Goal: Information Seeking & Learning: Find specific fact

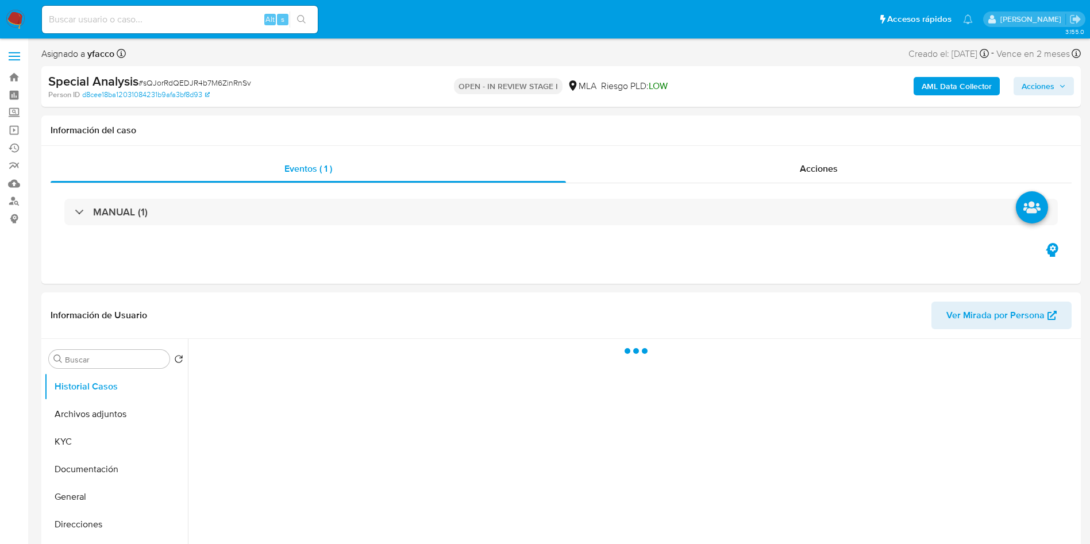
select select "10"
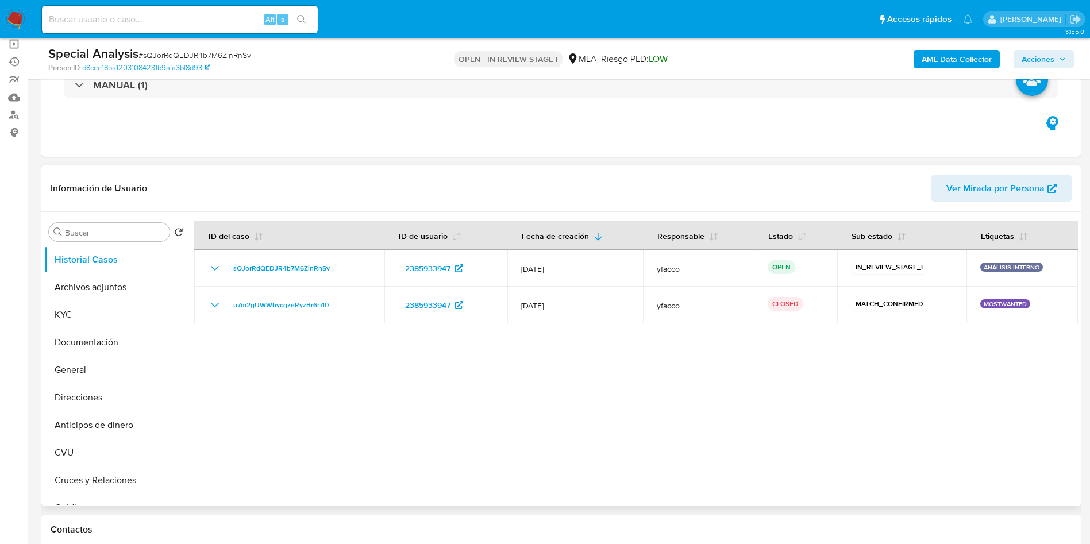
scroll to position [259, 0]
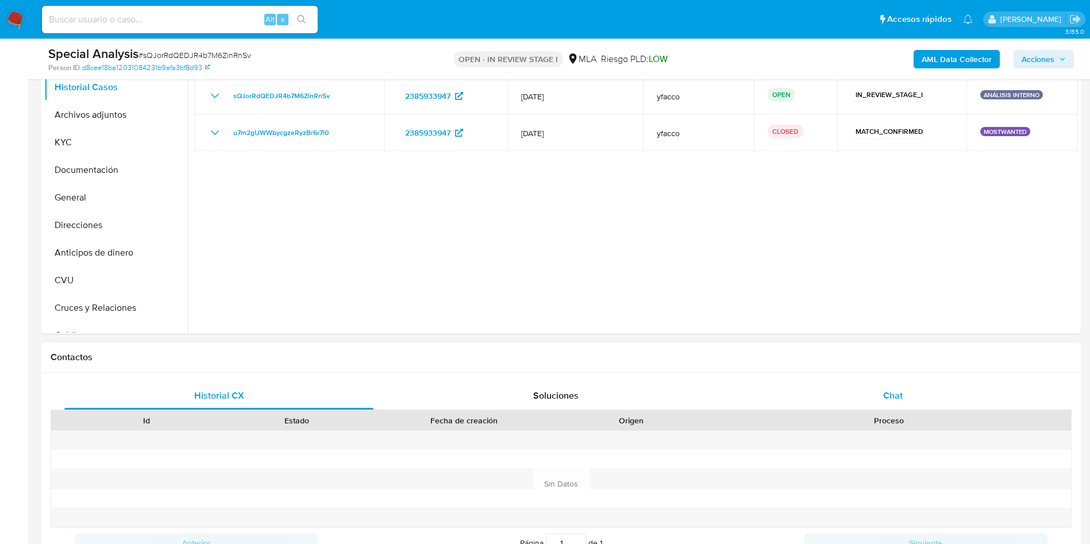
click at [896, 382] on div "Chat" at bounding box center [893, 396] width 309 height 28
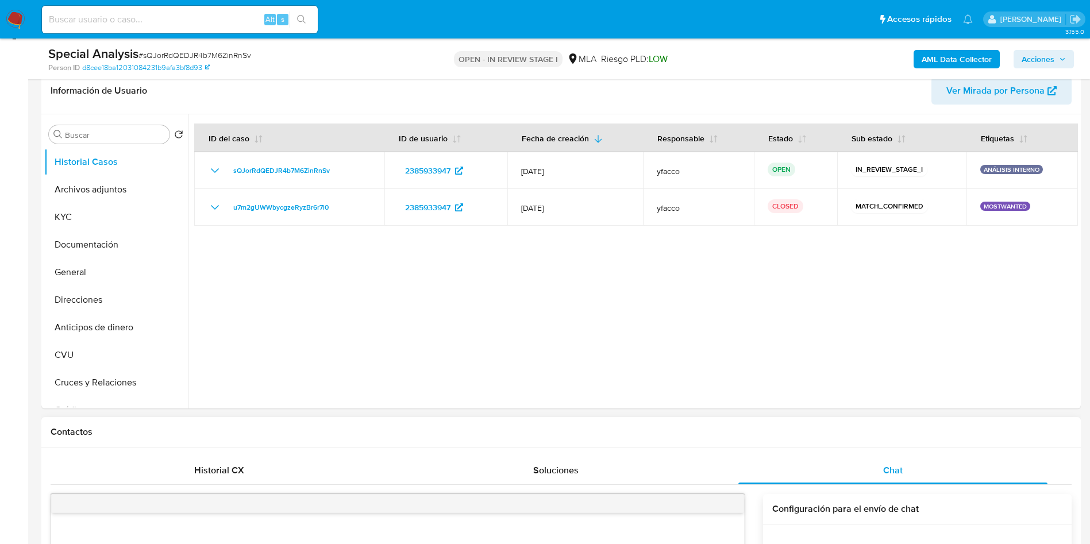
scroll to position [86, 0]
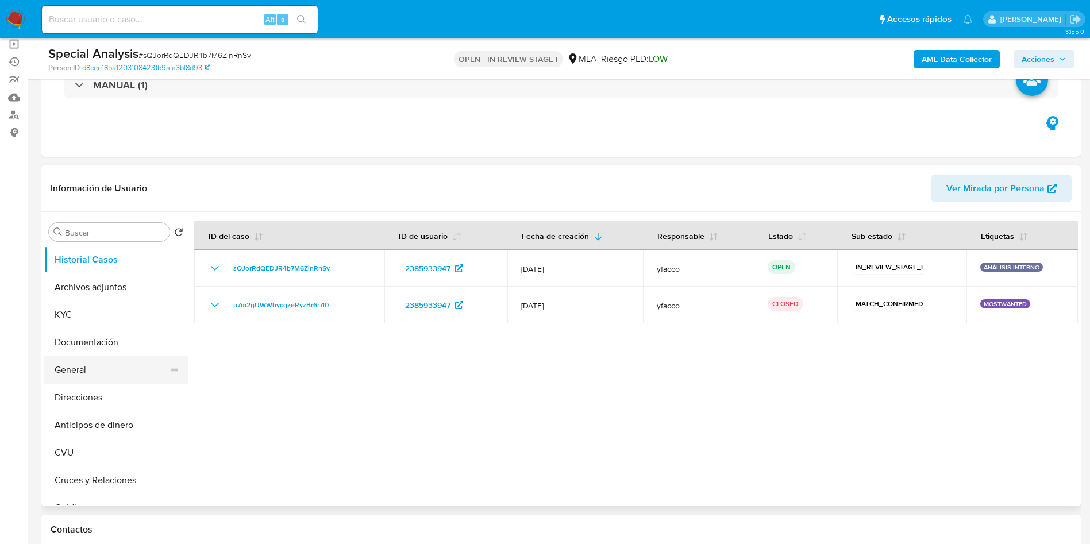
click at [94, 360] on button "General" at bounding box center [111, 370] width 134 height 28
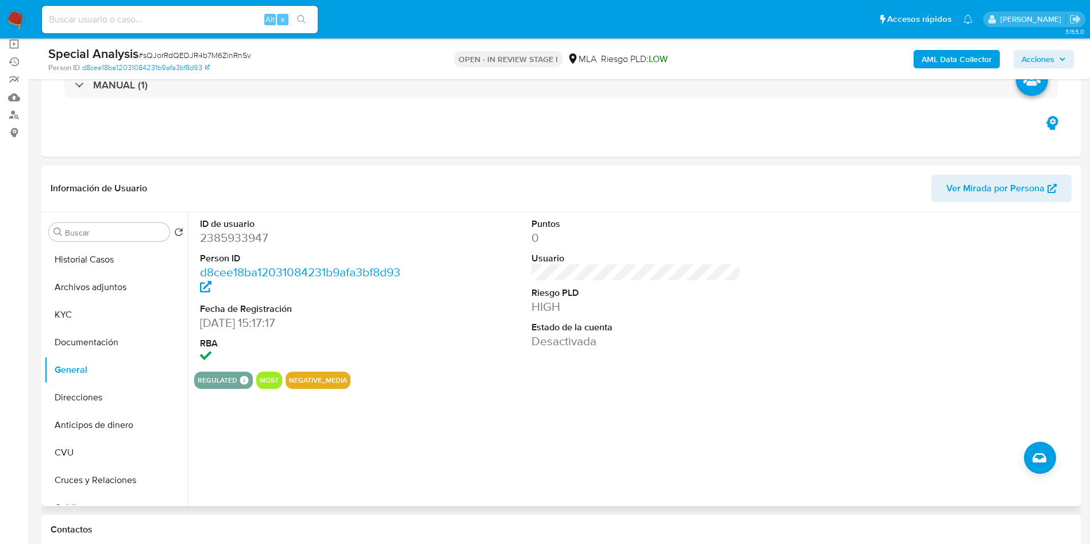
click at [252, 232] on dd "2385933947" at bounding box center [305, 238] width 210 height 16
copy dd "2385933947"
click at [238, 241] on dd "2385933947" at bounding box center [305, 238] width 210 height 16
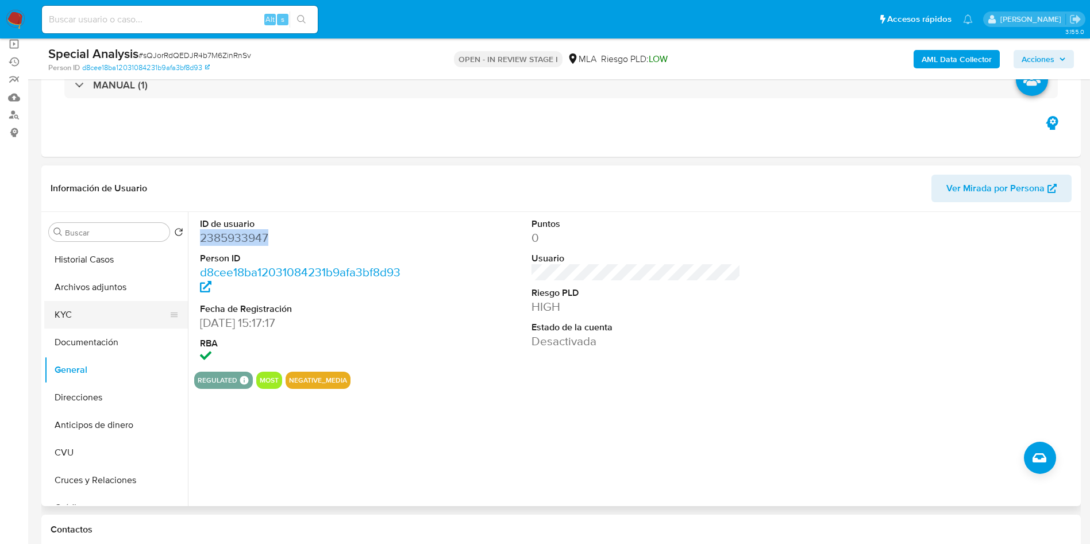
click at [66, 320] on button "KYC" at bounding box center [111, 315] width 134 height 28
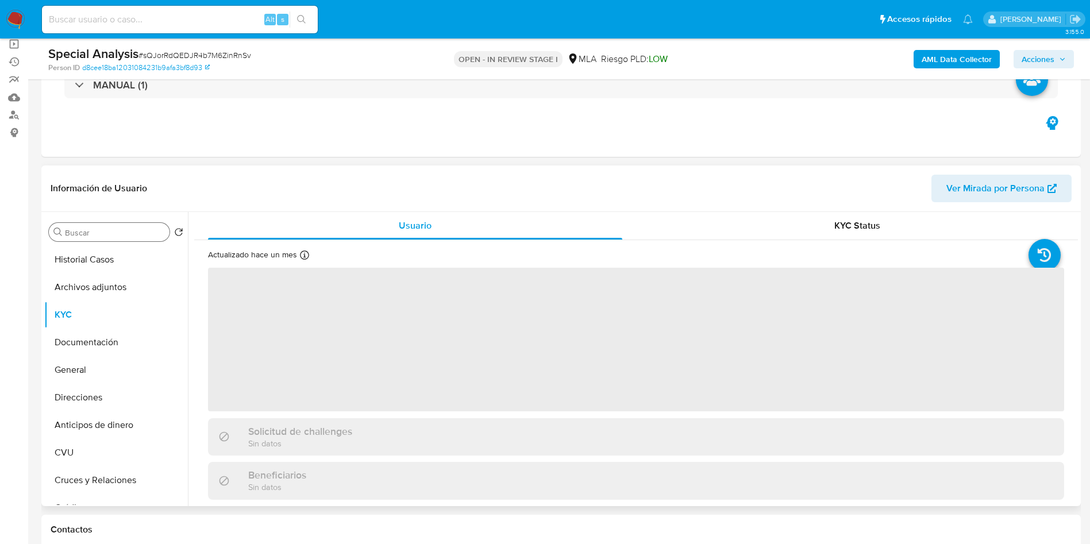
click at [121, 235] on input "Buscar" at bounding box center [115, 233] width 100 height 10
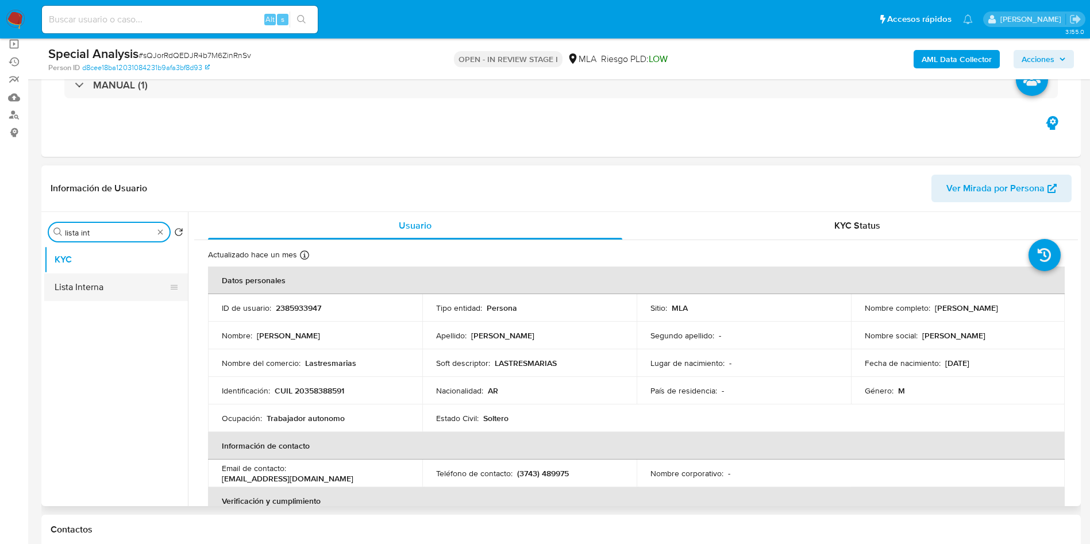
type input "lista int"
click at [114, 287] on button "Lista Interna" at bounding box center [111, 288] width 134 height 28
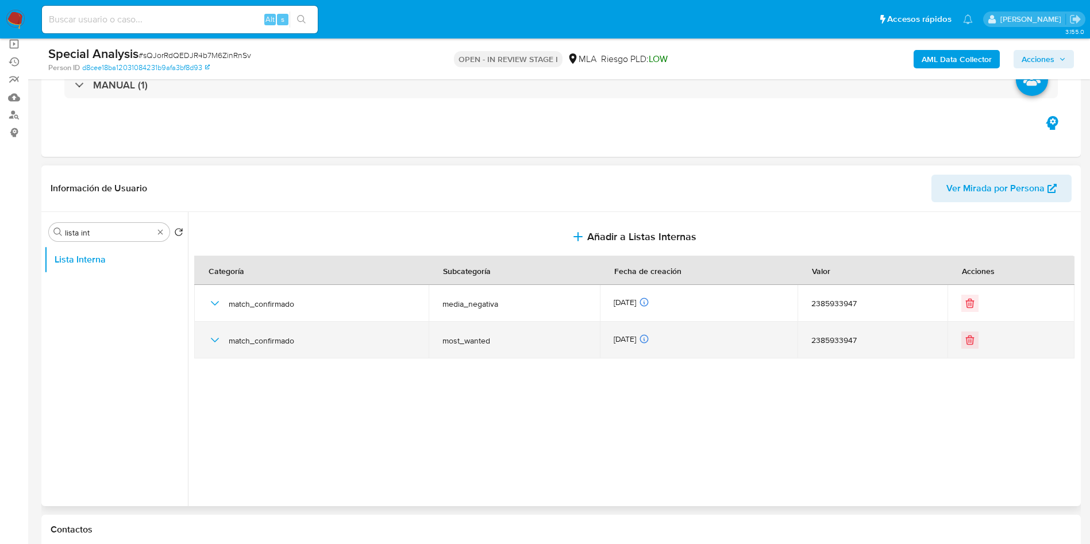
click at [206, 343] on td "match_confirmado" at bounding box center [311, 340] width 234 height 37
click at [212, 342] on icon "button" at bounding box center [215, 340] width 14 height 14
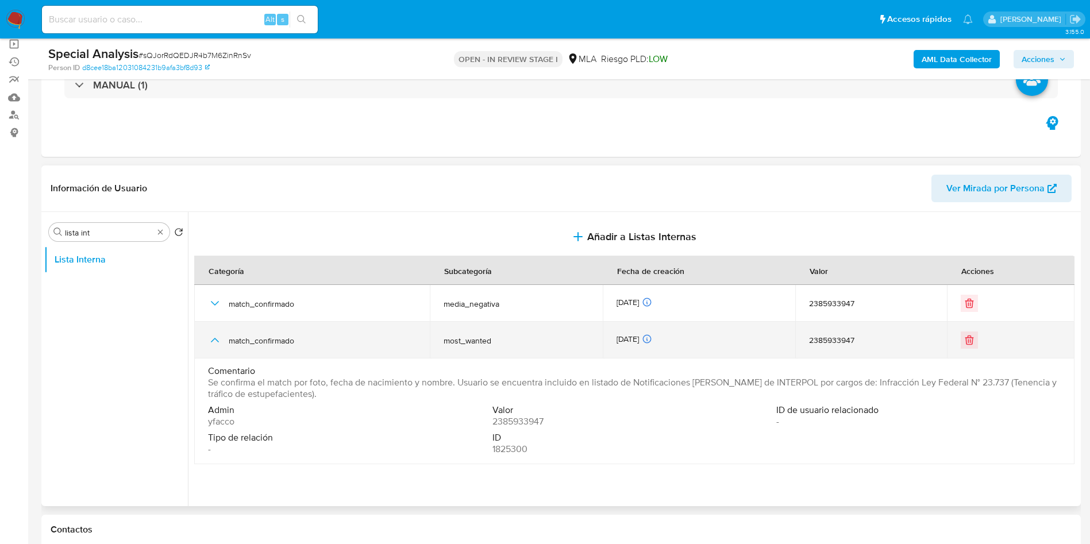
click at [212, 342] on icon "button" at bounding box center [215, 340] width 14 height 14
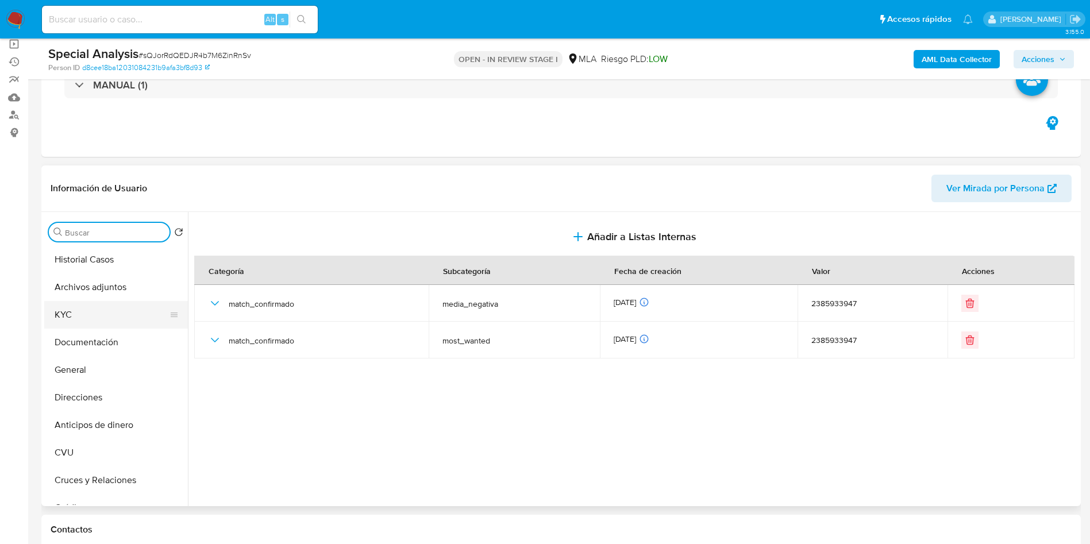
click at [100, 303] on button "KYC" at bounding box center [111, 315] width 134 height 28
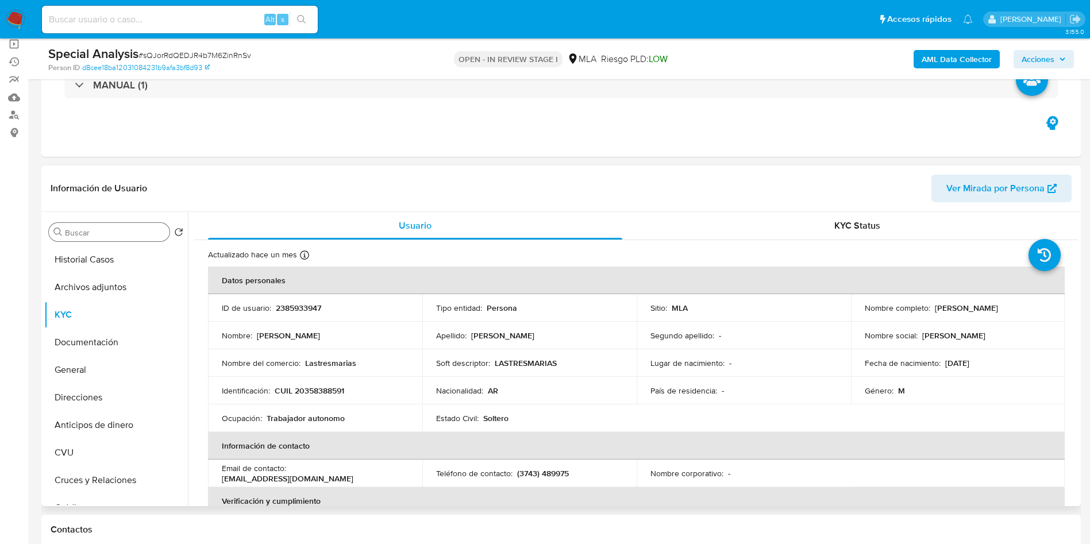
click at [330, 393] on p "CUIL 20358388591" at bounding box center [310, 391] width 70 height 10
copy p "20358388591"
drag, startPoint x: 932, startPoint y: 309, endPoint x: 1006, endPoint y: 306, distance: 74.2
click at [1006, 306] on div "Nombre completo : Diego Armando Diaz" at bounding box center [958, 308] width 187 height 10
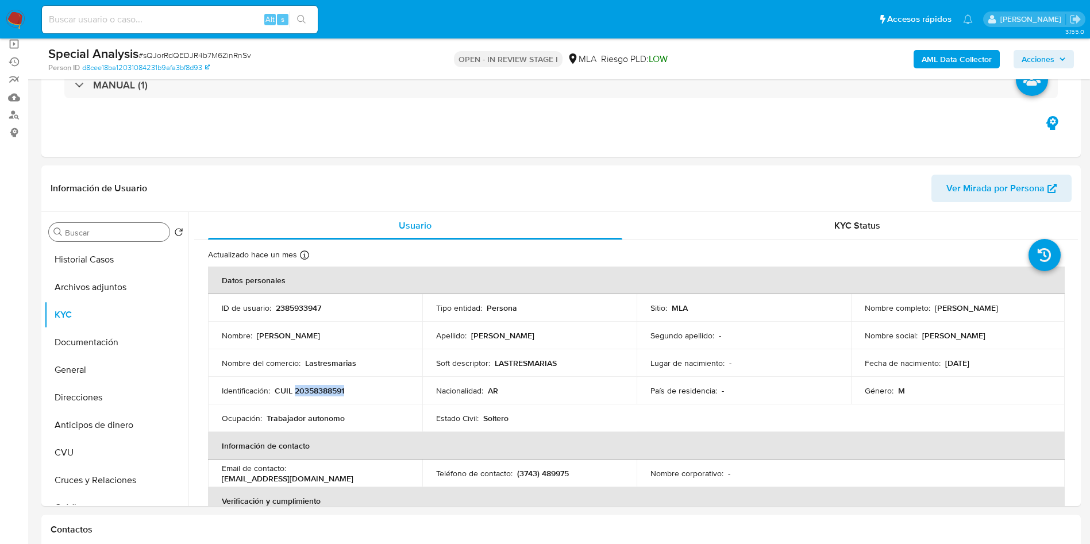
copy p "Diego Armando Diaz"
click at [72, 338] on button "Documentación" at bounding box center [111, 343] width 134 height 28
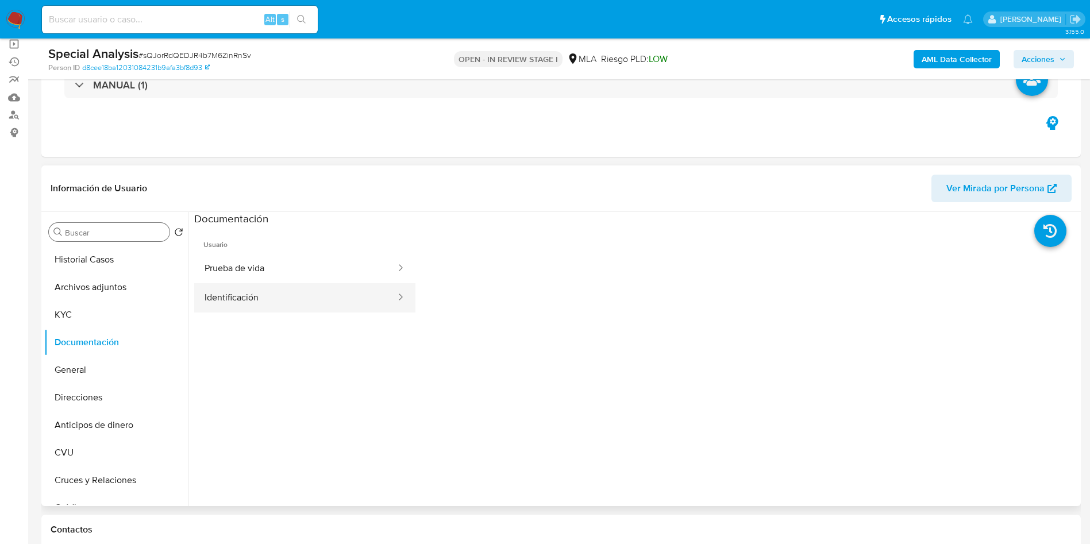
click at [282, 303] on button "Identificación" at bounding box center [295, 297] width 203 height 29
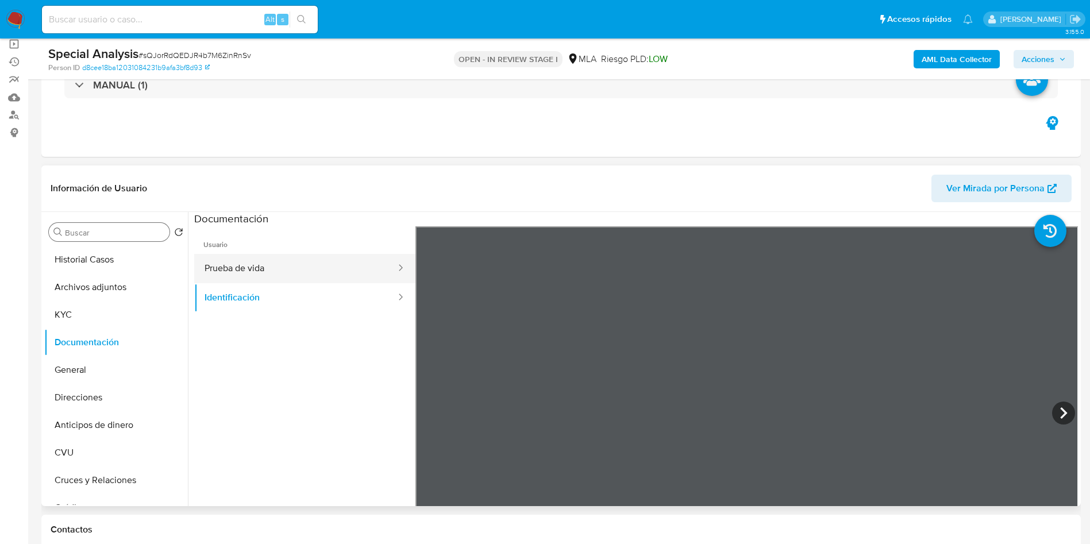
click at [224, 260] on button "Prueba de vida" at bounding box center [295, 268] width 203 height 29
click at [233, 297] on button "Identificación" at bounding box center [295, 297] width 203 height 29
click at [230, 254] on button "Prueba de vida" at bounding box center [295, 268] width 203 height 29
click at [86, 237] on input "Buscar" at bounding box center [115, 233] width 100 height 10
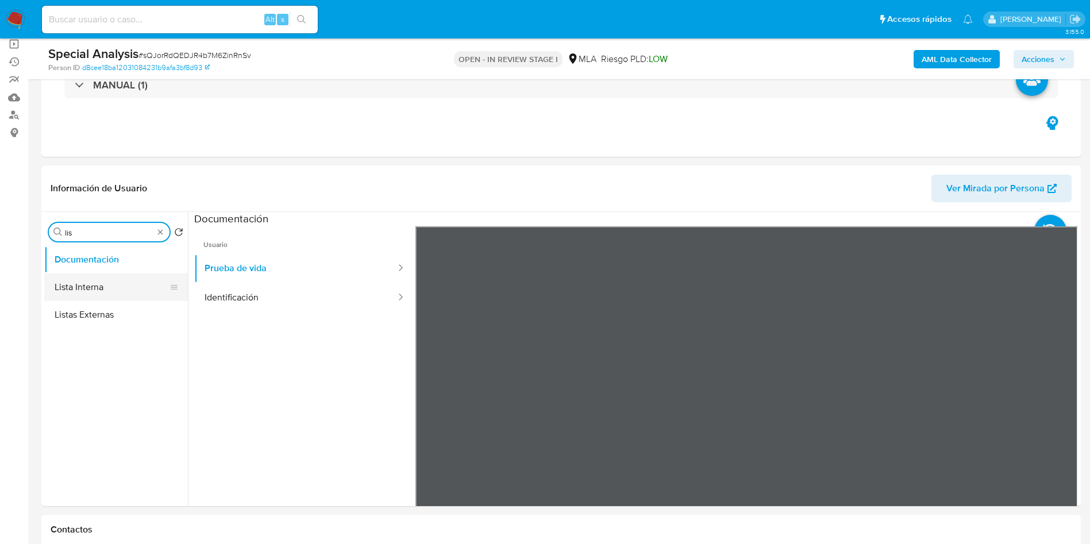
type input "lis"
click at [88, 280] on button "Lista Interna" at bounding box center [111, 288] width 134 height 28
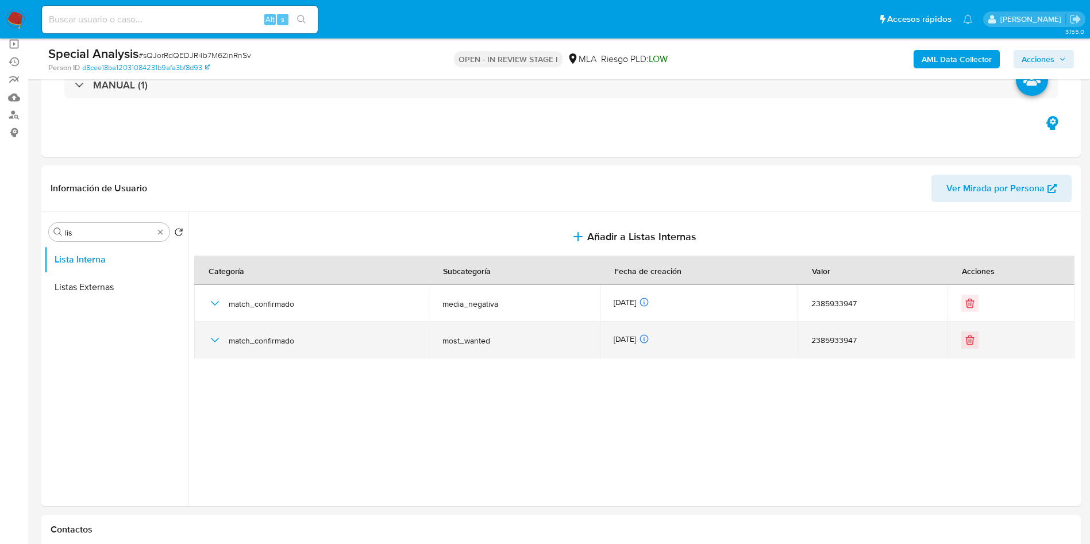
click at [216, 337] on icon "button" at bounding box center [215, 340] width 14 height 14
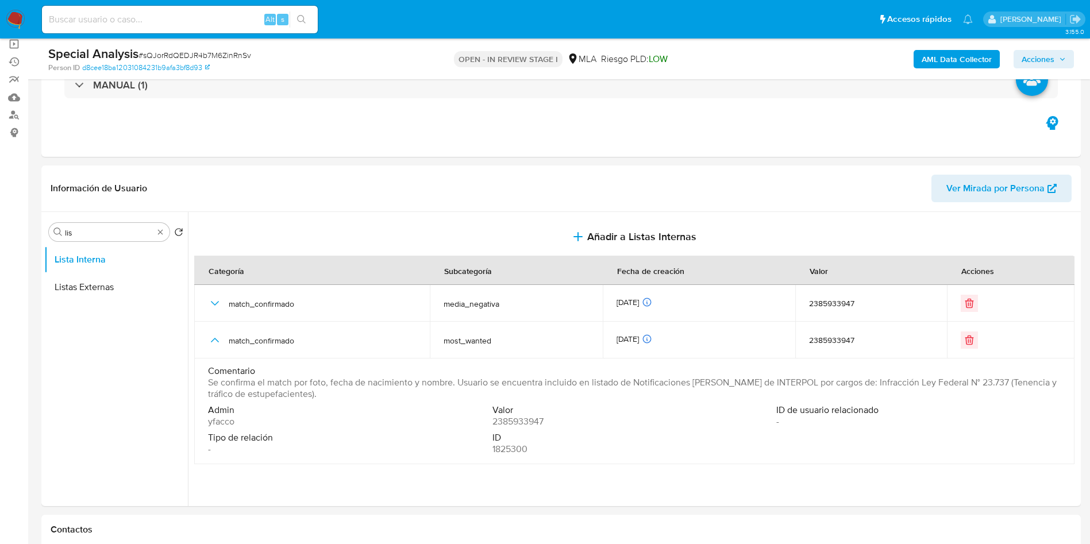
drag, startPoint x: 456, startPoint y: 383, endPoint x: 478, endPoint y: 393, distance: 23.9
click at [478, 393] on span "Se confirma el match por foto, fecha de nacimiento y nombre. Usuario se encuent…" at bounding box center [633, 388] width 851 height 23
click at [155, 230] on div "Buscar lis" at bounding box center [109, 232] width 121 height 18
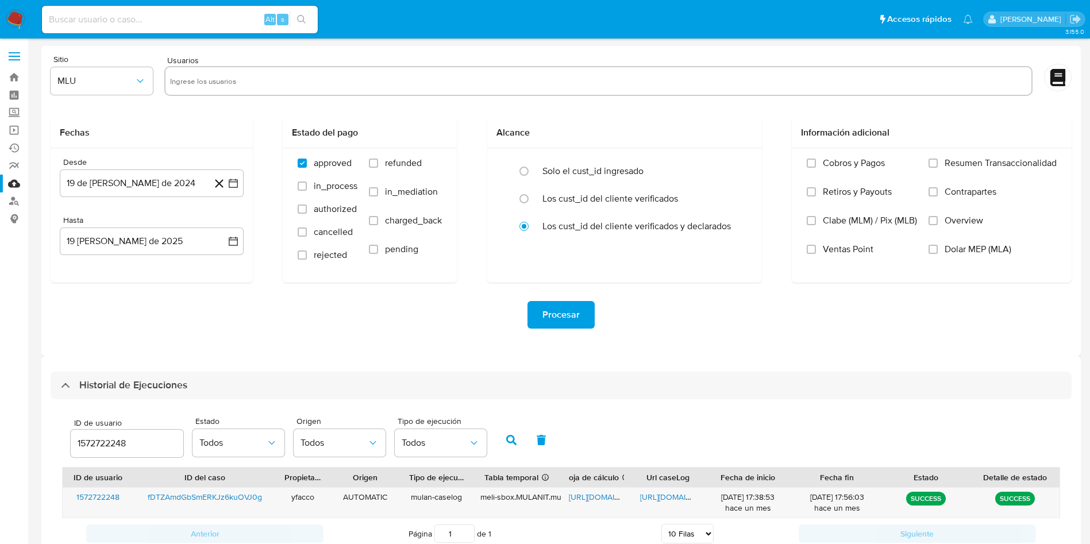
select select "10"
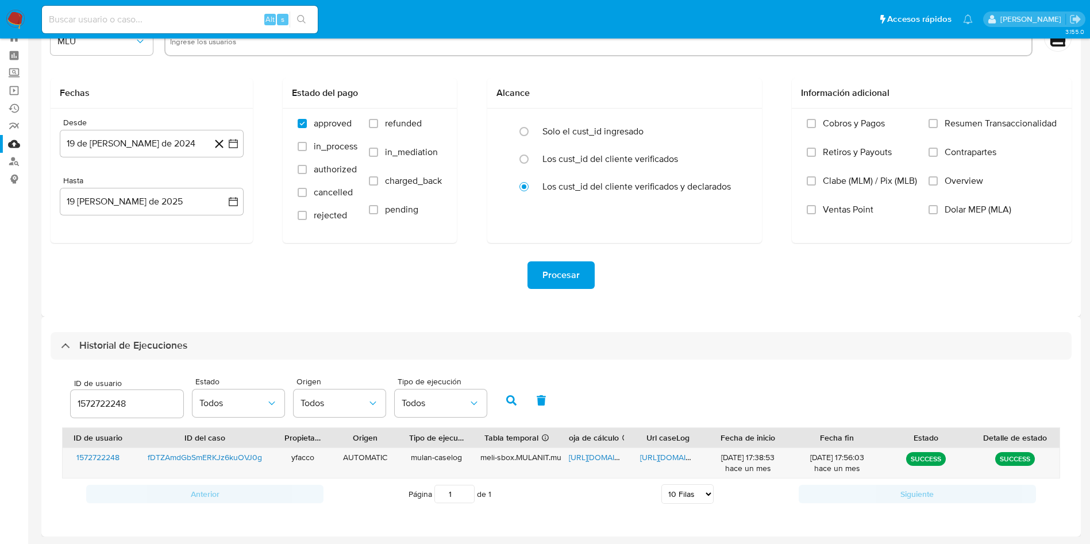
click at [144, 399] on input "1572722248" at bounding box center [127, 404] width 113 height 15
drag, startPoint x: 149, startPoint y: 395, endPoint x: 0, endPoint y: 385, distance: 149.8
click at [0, 385] on section "Bandeja Tablero Screening Búsqueda en Listas Watchlist Herramientas Operaciones…" at bounding box center [545, 252] width 1090 height 584
paste input "2385933947"
type input "2385933947"
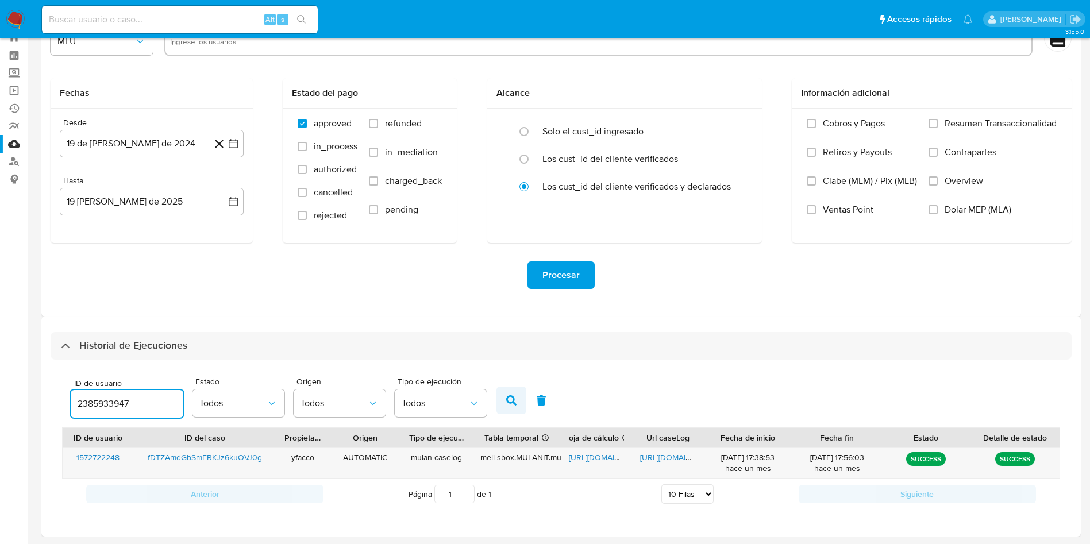
click at [511, 404] on icon "button" at bounding box center [511, 400] width 10 height 10
click at [585, 455] on span "https://docs.google.com/spreadsheets/d/15xNMbeCJ4FVq9DkN4FUfjn_BZAoWmdyCz2vG3KV…" at bounding box center [608, 457] width 79 height 11
click at [667, 455] on span "https://docs.google.com/document/d/10FAQo7SNldU7GbwW0oULtXG_osqSPMWIZnaCH5TTCJA…" at bounding box center [679, 457] width 79 height 11
drag, startPoint x: 140, startPoint y: 397, endPoint x: 0, endPoint y: 386, distance: 140.1
click at [0, 389] on section "Bandeja Tablero Screening Búsqueda en Listas Watchlist Herramientas Operaciones…" at bounding box center [545, 252] width 1090 height 584
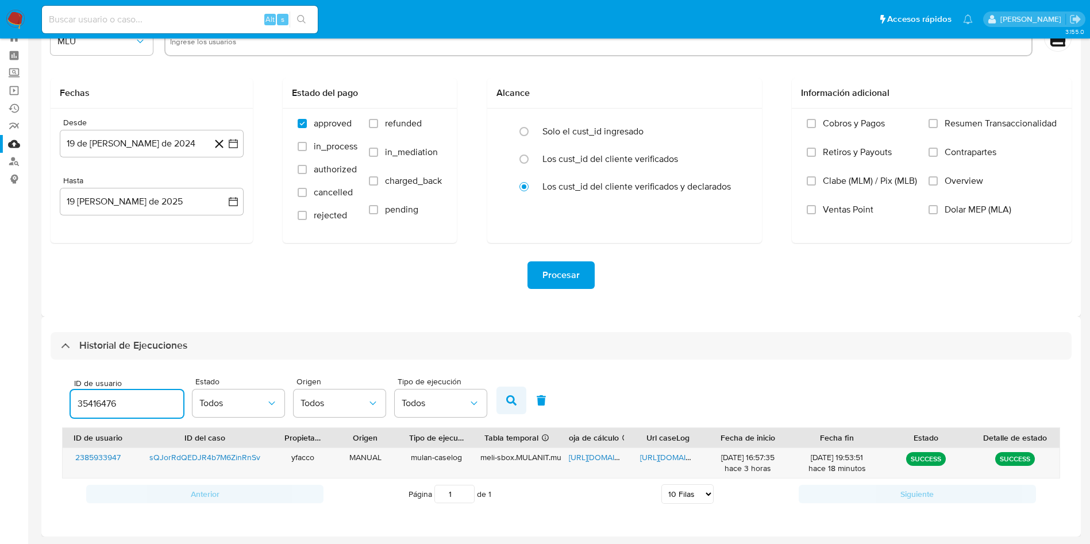
type input "35416476"
click at [512, 405] on icon "button" at bounding box center [511, 400] width 10 height 10
click at [589, 453] on span "https://docs.google.com/spreadsheets/d/1YgYJCRHvuHmUpxn3GOoz5zaN2X8yY96Z-eylXJk…" at bounding box center [608, 457] width 79 height 11
click at [653, 456] on span "https://docs.google.com/document/d/1CamQmlLzhkouQalMM6BpUewQSZv6DtZS2NMNXzPgviw…" at bounding box center [679, 457] width 79 height 11
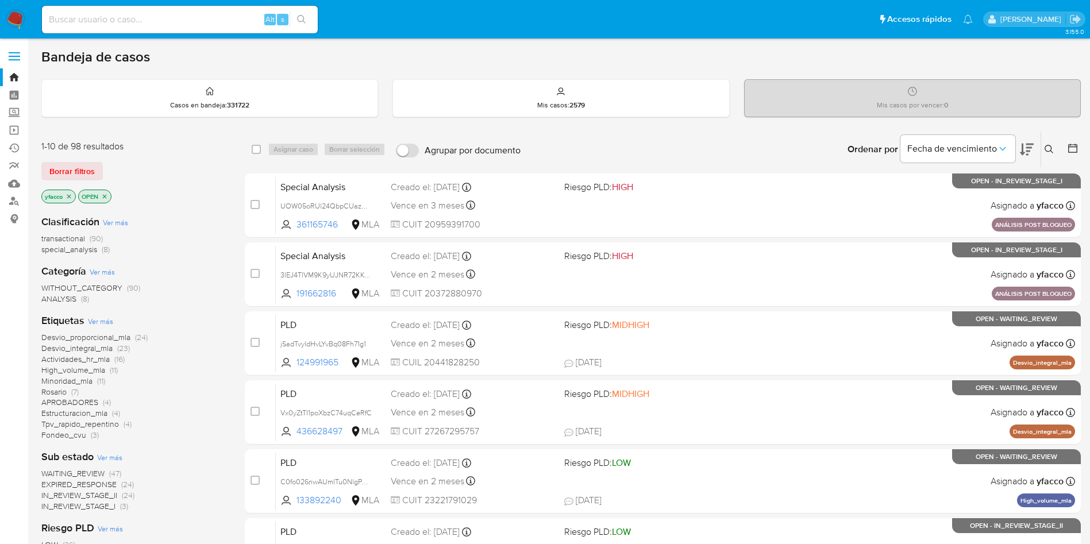
click at [164, 12] on input at bounding box center [180, 19] width 276 height 15
paste input "cQyitUf5wkvVD2OdI2mac1MY"
type input "cQyitUf5wkvVD2OdI2mac1MY"
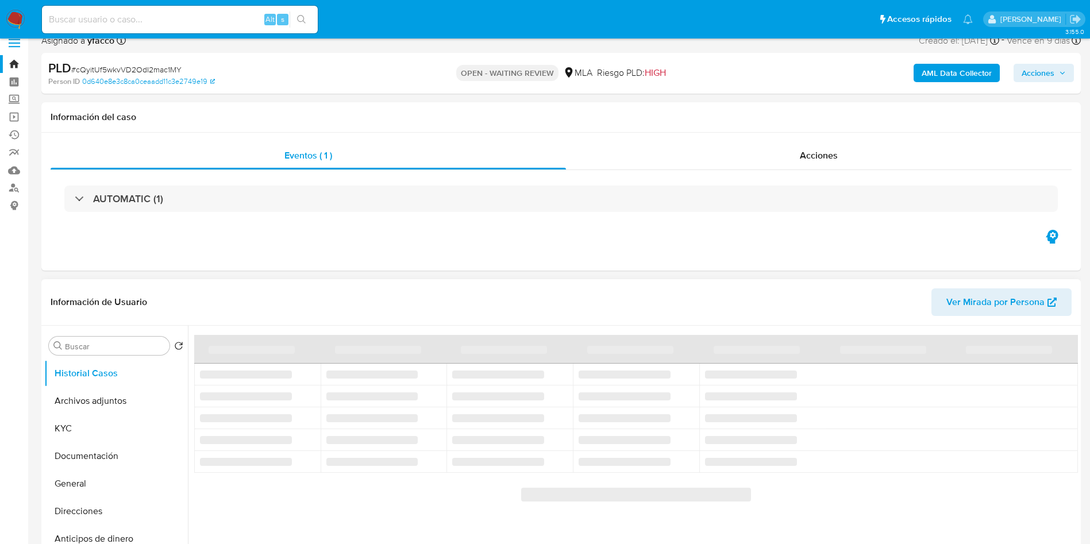
scroll to position [86, 0]
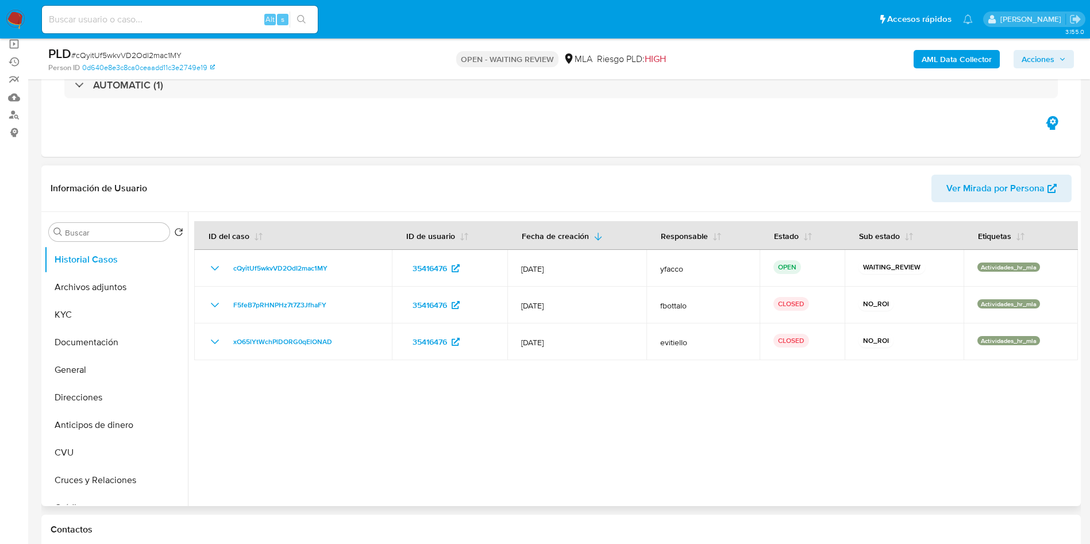
select select "10"
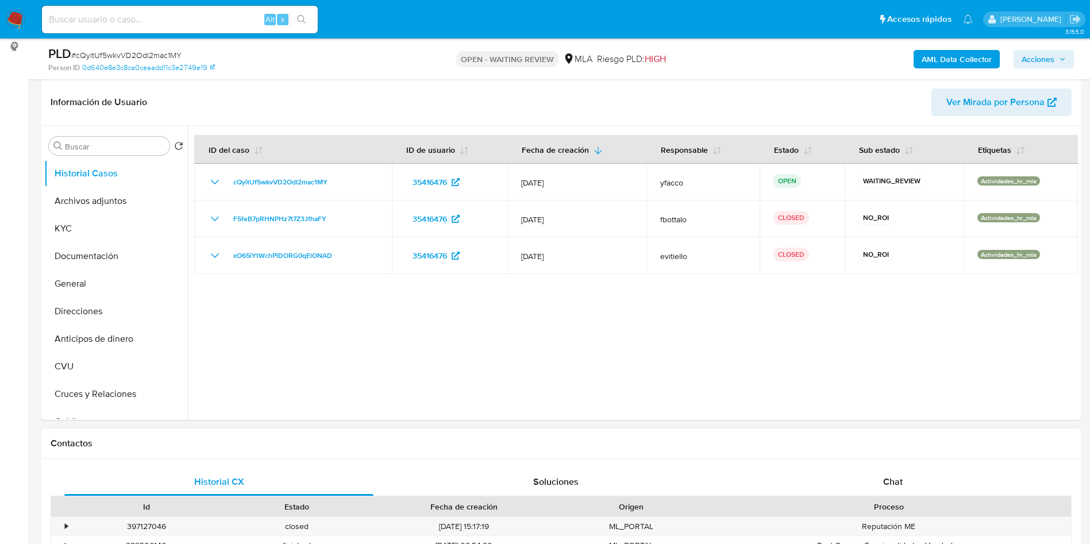
click at [925, 483] on div "Chat" at bounding box center [893, 482] width 309 height 28
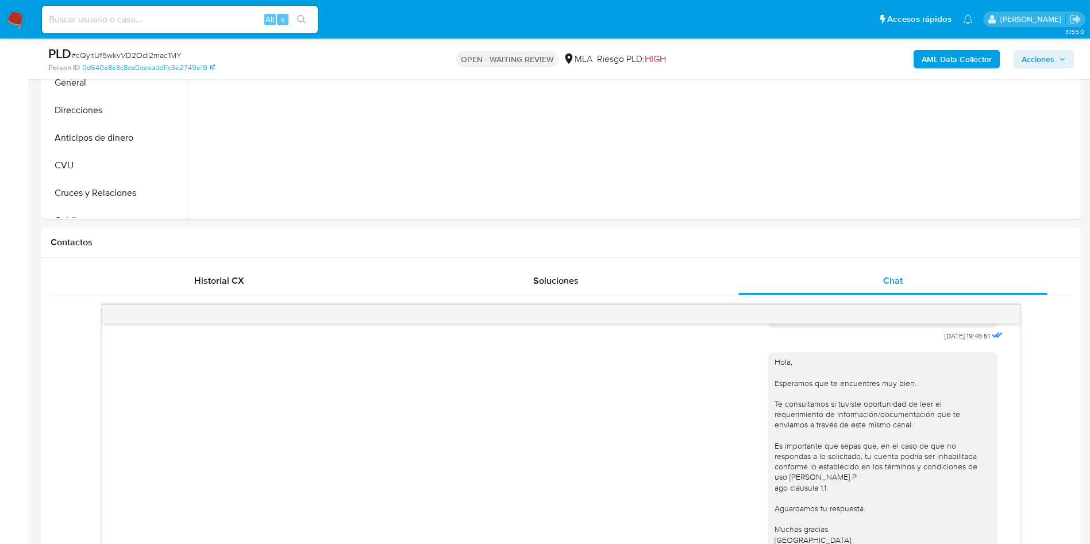
scroll to position [172, 0]
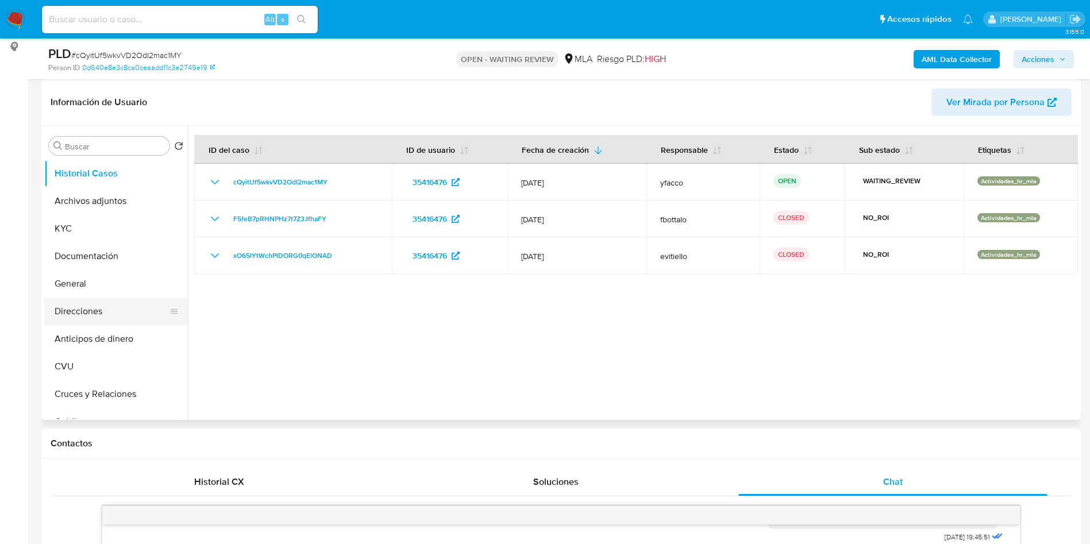
click at [74, 307] on button "Direcciones" at bounding box center [111, 312] width 134 height 28
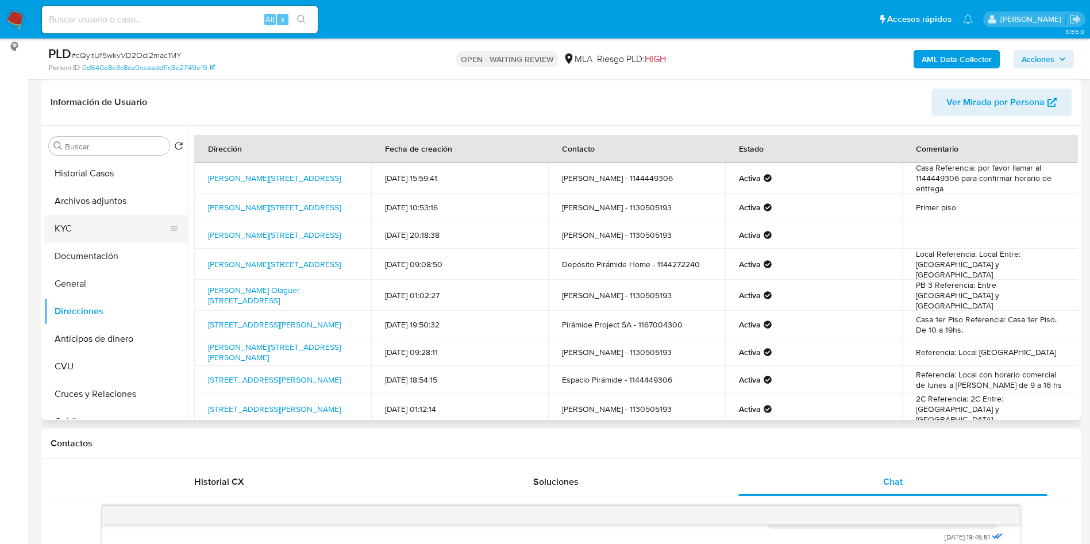
click at [68, 223] on button "KYC" at bounding box center [111, 229] width 134 height 28
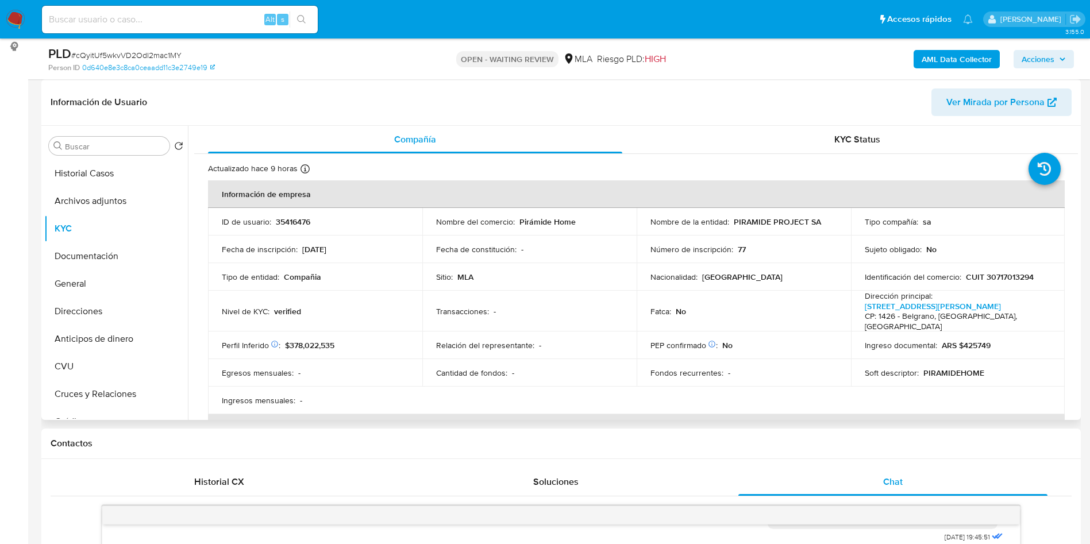
scroll to position [86, 0]
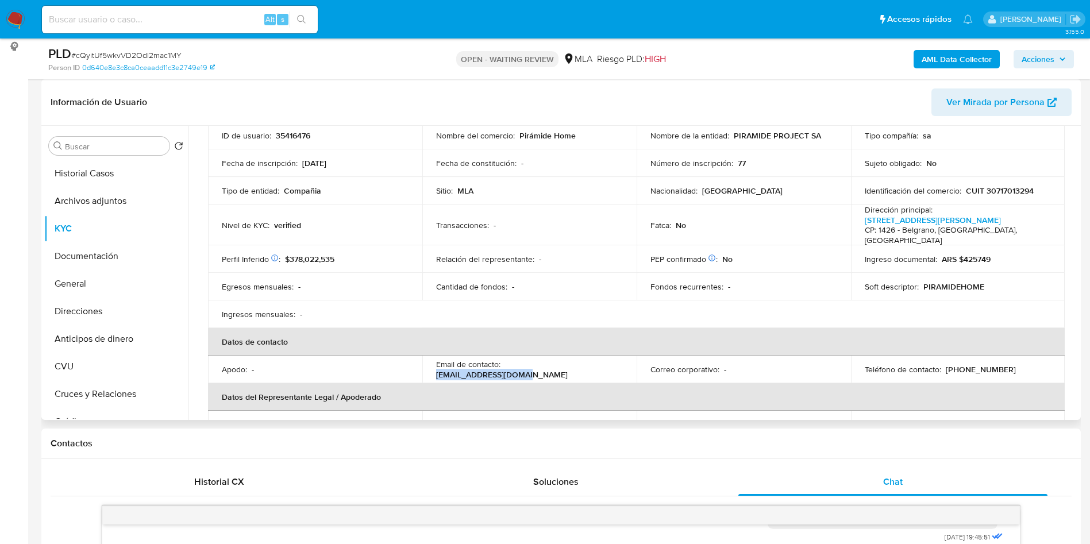
drag, startPoint x: 504, startPoint y: 361, endPoint x: 599, endPoint y: 355, distance: 95.0
click at [599, 359] on div "Email de contacto : [EMAIL_ADDRESS][DOMAIN_NAME]" at bounding box center [529, 369] width 187 height 21
copy p "[EMAIL_ADDRESS][DOMAIN_NAME]"
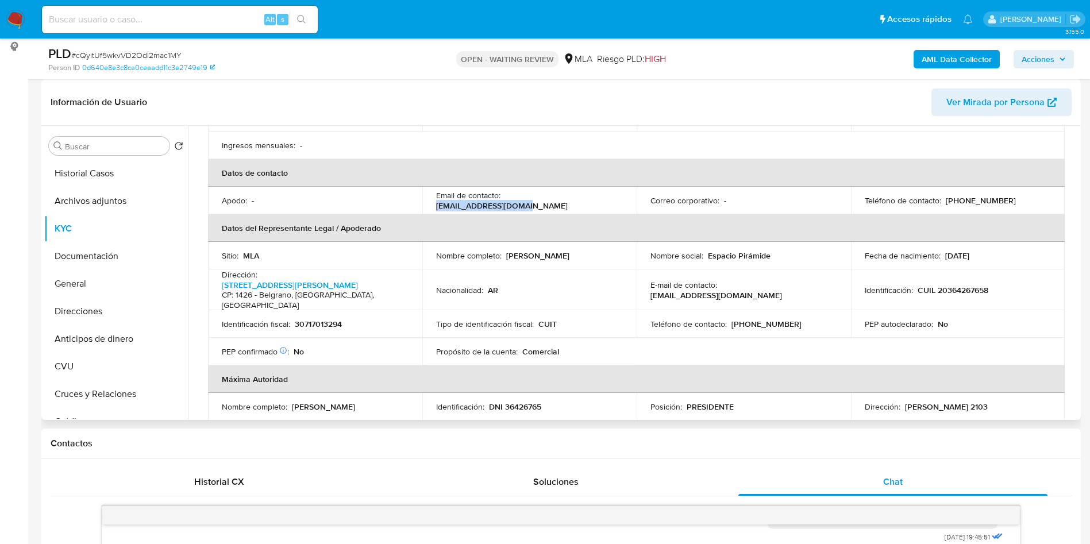
scroll to position [259, 0]
